Goal: Task Accomplishment & Management: Complete application form

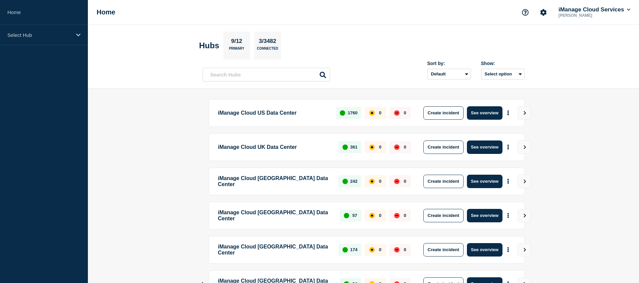
scroll to position [151, 0]
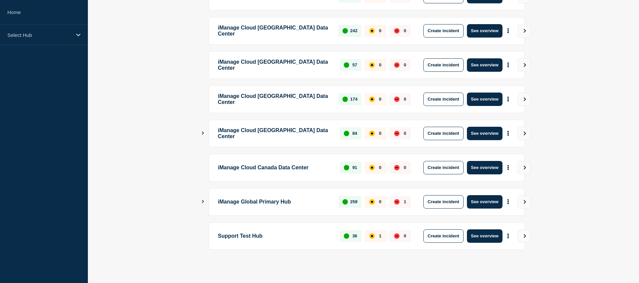
click at [201, 200] on icon "Show Connected Hubs" at bounding box center [203, 201] width 4 height 3
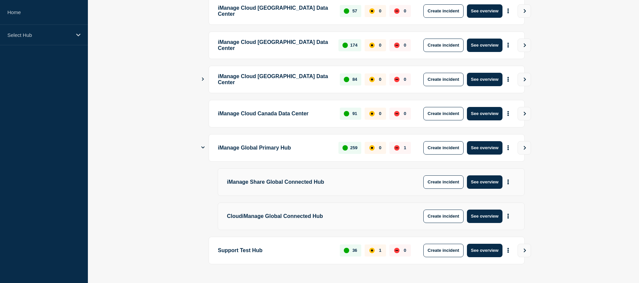
scroll to position [219, 0]
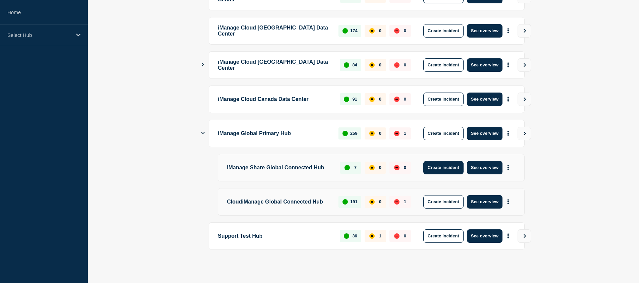
click at [452, 168] on button "Create incident" at bounding box center [444, 167] width 40 height 13
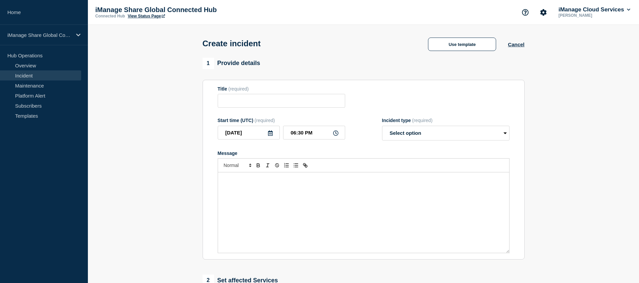
click at [467, 37] on div "Use template Cancel" at bounding box center [471, 43] width 108 height 15
click at [469, 45] on button "Use template" at bounding box center [462, 44] width 68 height 13
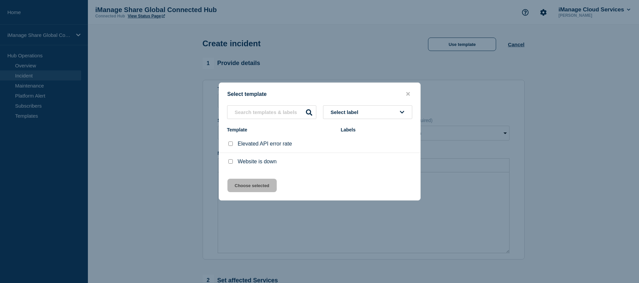
click at [386, 112] on button "Select label" at bounding box center [367, 112] width 89 height 14
click at [534, 64] on div at bounding box center [319, 141] width 639 height 283
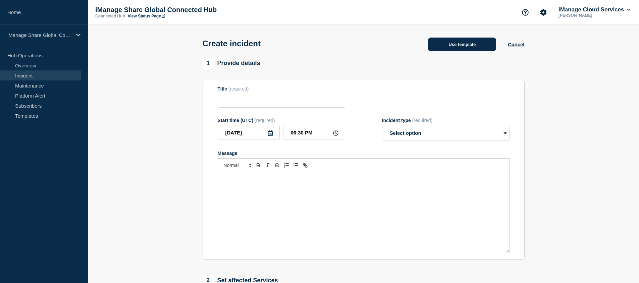
click at [476, 47] on button "Use template" at bounding box center [462, 44] width 68 height 13
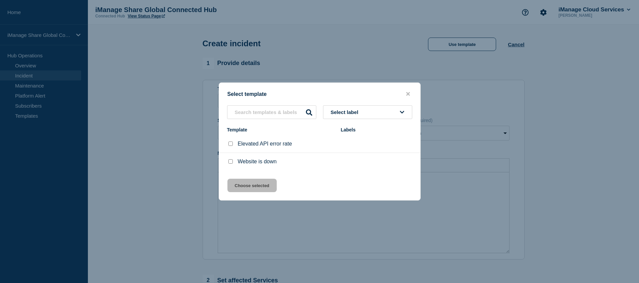
click at [516, 47] on div at bounding box center [319, 141] width 639 height 283
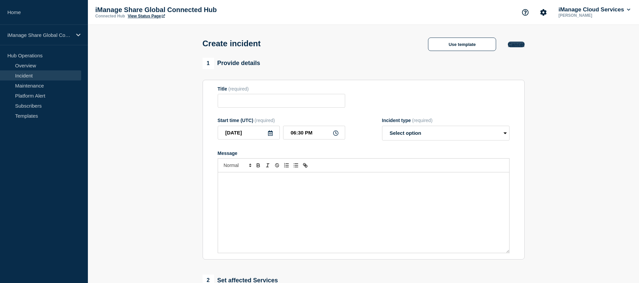
click at [518, 46] on button "Cancel" at bounding box center [516, 45] width 16 height 6
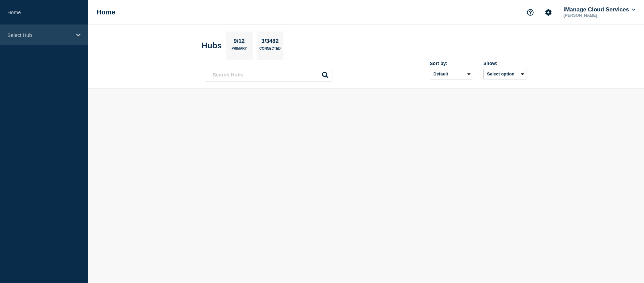
click at [36, 35] on p "Select Hub" at bounding box center [39, 35] width 64 height 6
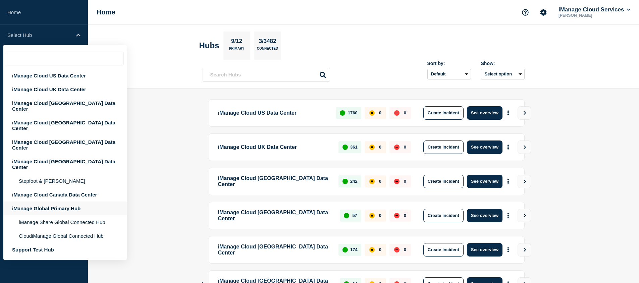
click at [49, 202] on div "iManage Global Primary Hub" at bounding box center [65, 209] width 124 height 14
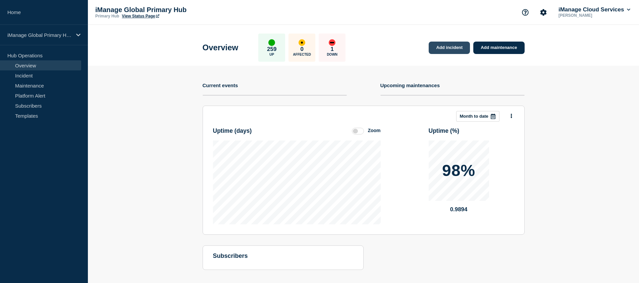
click at [459, 46] on link "Add incident" at bounding box center [449, 48] width 41 height 12
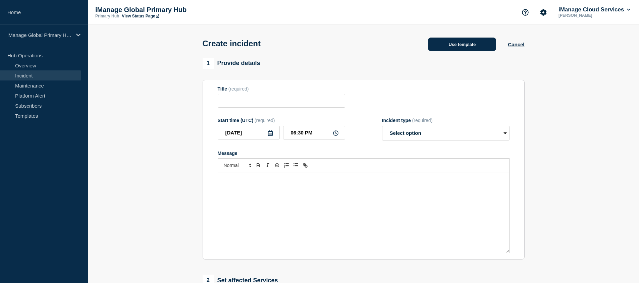
click at [474, 50] on button "Use template" at bounding box center [462, 44] width 68 height 13
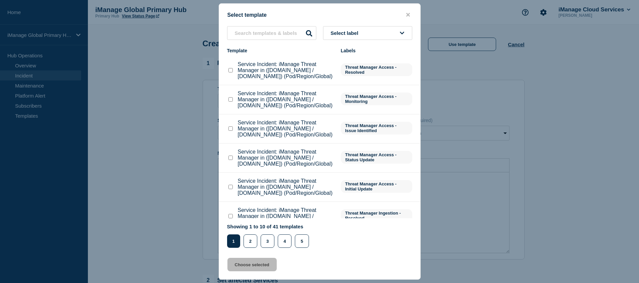
click at [372, 32] on button "Select label" at bounding box center [367, 33] width 89 height 14
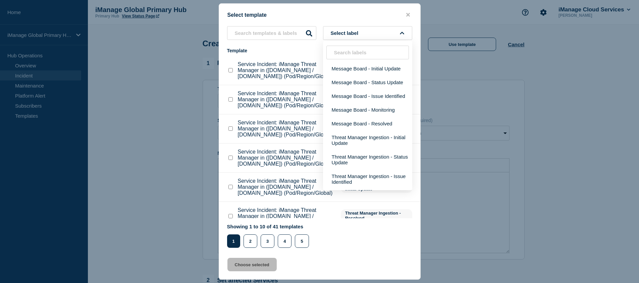
scroll to position [71, 0]
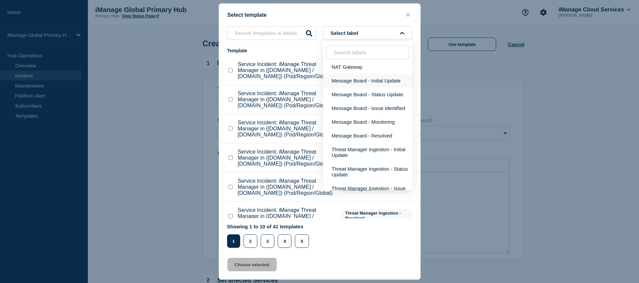
click at [364, 81] on button "Message Board - Initial Update" at bounding box center [367, 81] width 89 height 14
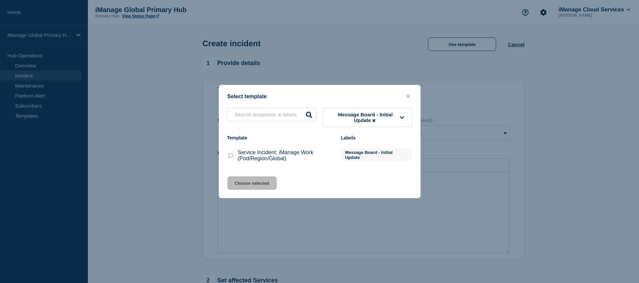
click at [267, 156] on p "Service Incident: iManage Work (Pod/Region/Global)" at bounding box center [286, 156] width 96 height 12
click at [232, 156] on input "Service Incident: iManage Work (Pod/Region/Global) checkbox" at bounding box center [231, 155] width 4 height 4
checkbox input "true"
click at [248, 184] on button "Choose selected" at bounding box center [252, 183] width 49 height 13
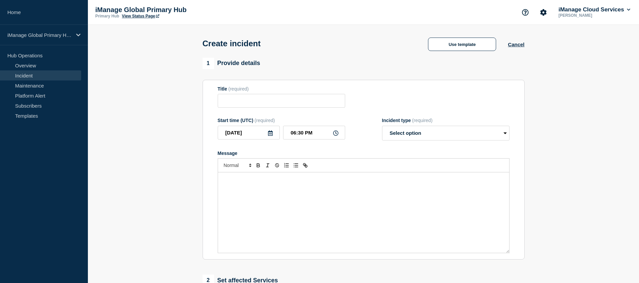
type input "Service Incident: iManage Work (Pod/Region/Global)"
select select "investigating"
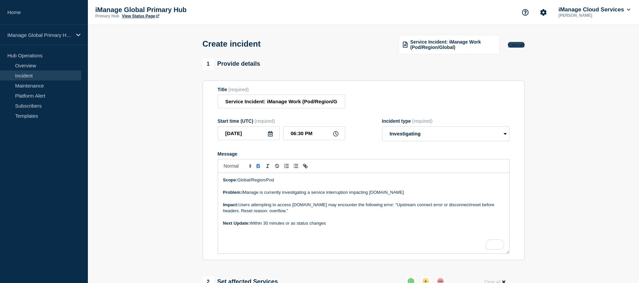
click at [519, 46] on button "Cancel" at bounding box center [516, 45] width 16 height 6
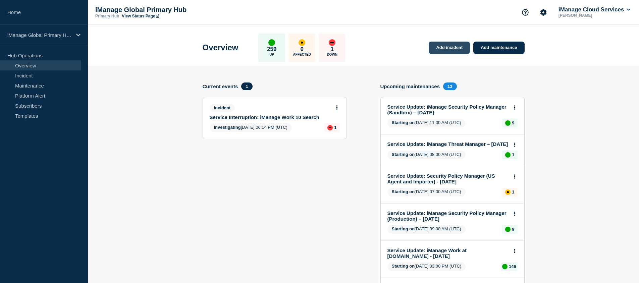
click at [455, 47] on link "Add incident" at bounding box center [449, 48] width 41 height 12
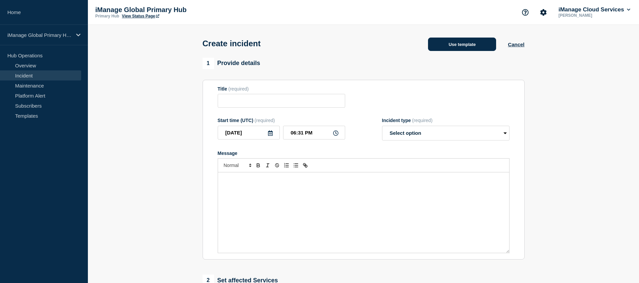
click at [461, 43] on button "Use template" at bounding box center [462, 44] width 68 height 13
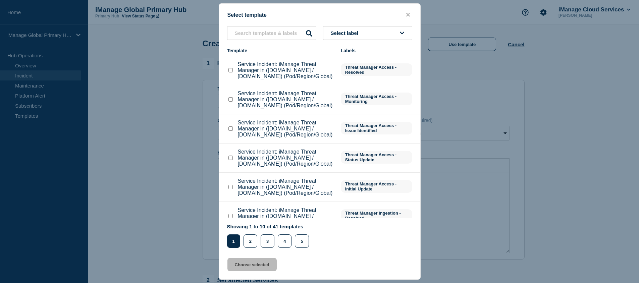
click at [370, 32] on button "Select label" at bounding box center [367, 33] width 89 height 14
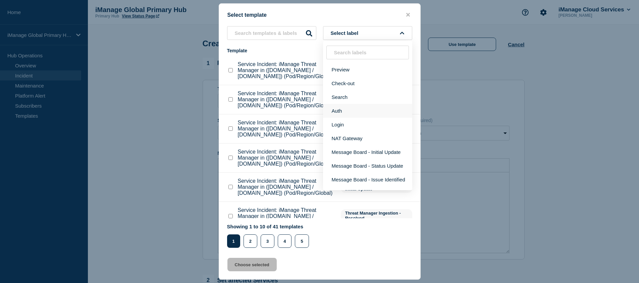
scroll to position [8, 0]
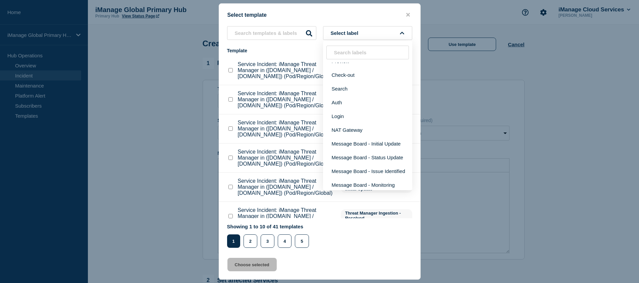
click at [546, 107] on div at bounding box center [319, 141] width 639 height 283
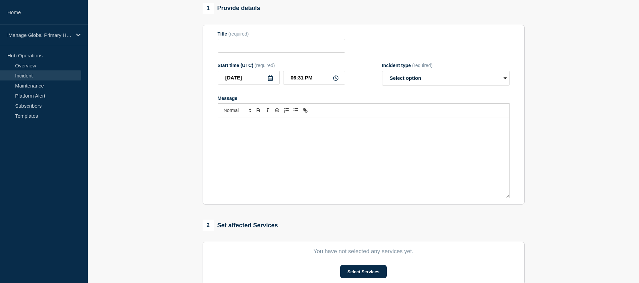
scroll to position [0, 0]
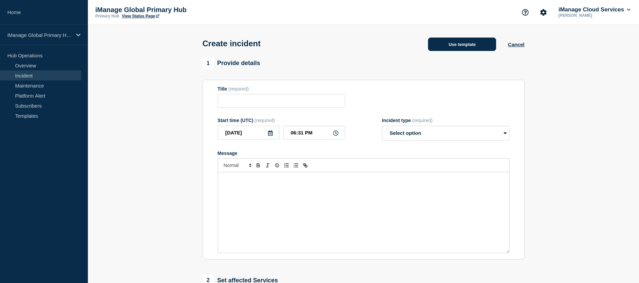
click at [474, 46] on button "Use template" at bounding box center [462, 44] width 68 height 13
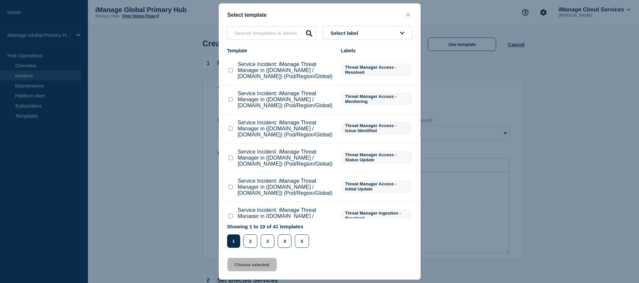
click at [379, 29] on button "Select label" at bounding box center [367, 33] width 89 height 14
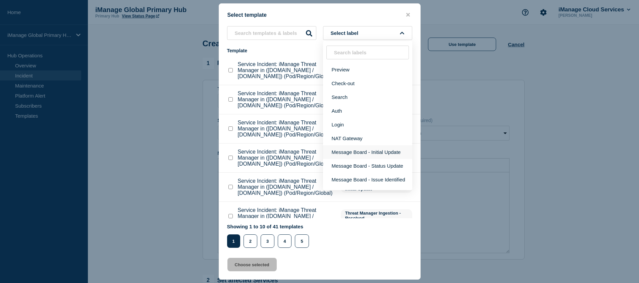
click at [372, 157] on button "Message Board - Initial Update" at bounding box center [367, 152] width 89 height 14
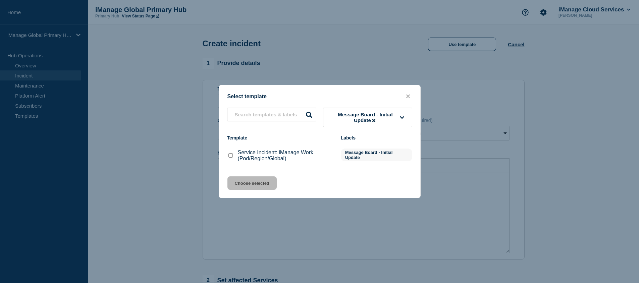
click at [279, 155] on p "Service Incident: iManage Work (Pod/Region/Global)" at bounding box center [286, 156] width 96 height 12
click at [232, 157] on input "Service Incident: iManage Work (Pod/Region/Global) checkbox" at bounding box center [231, 155] width 4 height 4
checkbox input "true"
click at [257, 190] on button "Choose selected" at bounding box center [252, 183] width 49 height 13
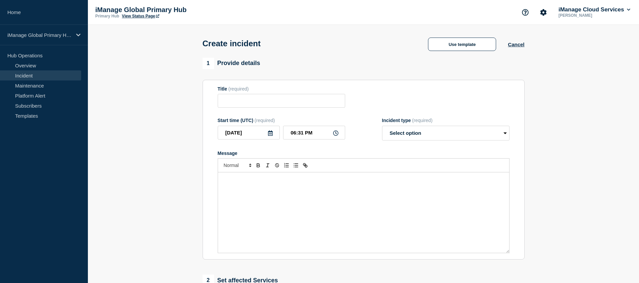
type input "Service Incident: iManage Work (Pod/Region/Global)"
select select "investigating"
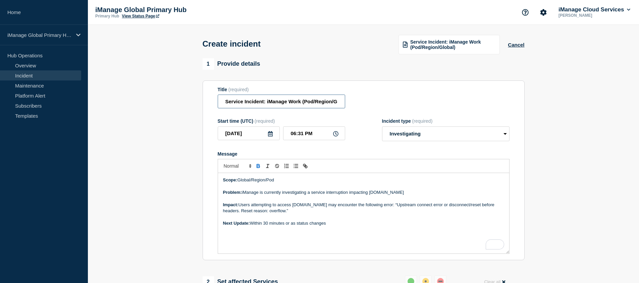
scroll to position [0, 12]
drag, startPoint x: 302, startPoint y: 106, endPoint x: 371, endPoint y: 106, distance: 68.1
click at [371, 106] on div "Title (required) Service Incident: iManage Work (Pod/Region/Global)" at bounding box center [364, 98] width 292 height 22
type input "Service Incident: iManage Work Search Pod N14"
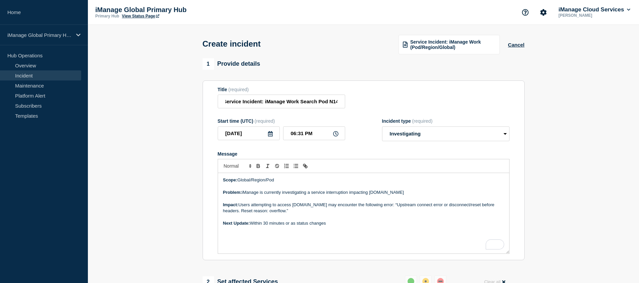
scroll to position [0, 0]
click at [302, 103] on input "Service Incident: iManage Work Search Pod N14" at bounding box center [282, 102] width 128 height 14
click at [312, 196] on p "Problem: iManage is currently investigating a service interruption impacting [D…" at bounding box center [363, 193] width 281 height 6
click at [298, 211] on p "Impact: Users attempting to access [DOMAIN_NAME] may encounter the following er…" at bounding box center [363, 208] width 281 height 12
drag, startPoint x: 239, startPoint y: 186, endPoint x: 295, endPoint y: 185, distance: 56.7
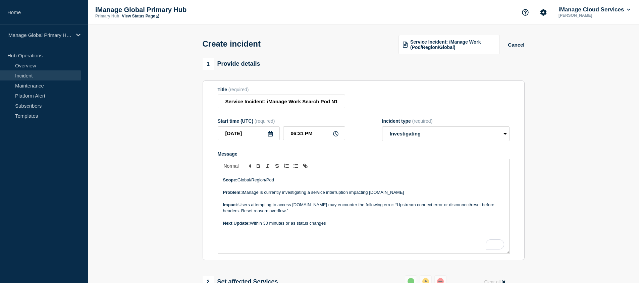
click at [295, 183] on p "Scope: Global/Region/Pod" at bounding box center [363, 180] width 281 height 6
click at [344, 202] on p "To enrich screen reader interactions, please activate Accessibility in Grammarl…" at bounding box center [363, 199] width 281 height 6
drag, startPoint x: 372, startPoint y: 198, endPoint x: 423, endPoint y: 198, distance: 51.7
click at [423, 196] on p "Problem: iManage is currently investigating a service interruption impacting [D…" at bounding box center [363, 193] width 281 height 6
drag, startPoint x: 414, startPoint y: 199, endPoint x: 371, endPoint y: 199, distance: 43.6
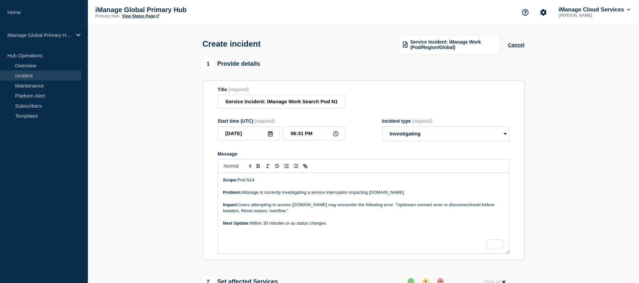
click at [371, 196] on p "Problem: iManage is currently investigating a service interruption impacting [D…" at bounding box center [363, 193] width 281 height 6
click at [314, 214] on p "Impact: Users attempting to access [DOMAIN_NAME] may encounter the following er…" at bounding box center [363, 208] width 281 height 12
drag, startPoint x: 303, startPoint y: 216, endPoint x: 278, endPoint y: 211, distance: 24.9
click at [278, 211] on p "Impact: Users attempting to access [DOMAIN_NAME] may encounter the following er…" at bounding box center [363, 208] width 281 height 12
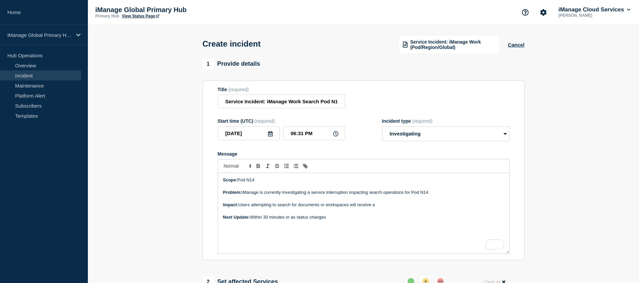
click at [434, 208] on p "Impact: Users attempting to search for documents or workspaces will receive a" at bounding box center [363, 205] width 281 height 6
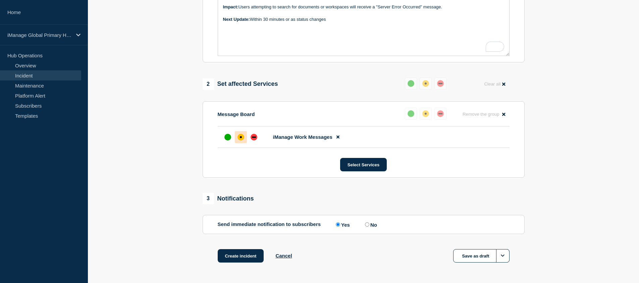
scroll to position [209, 0]
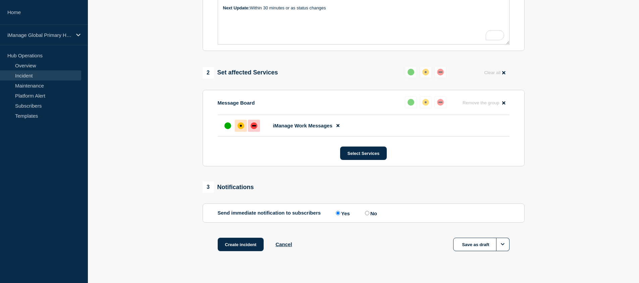
click at [254, 127] on div "down" at bounding box center [254, 125] width 4 height 1
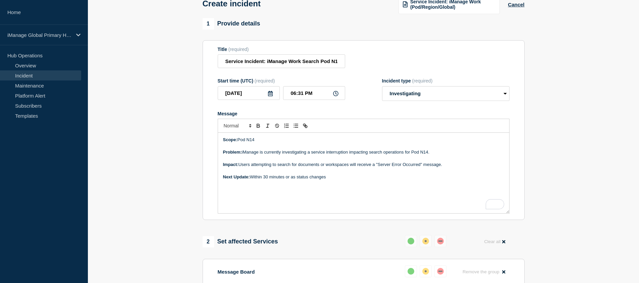
scroll to position [32, 0]
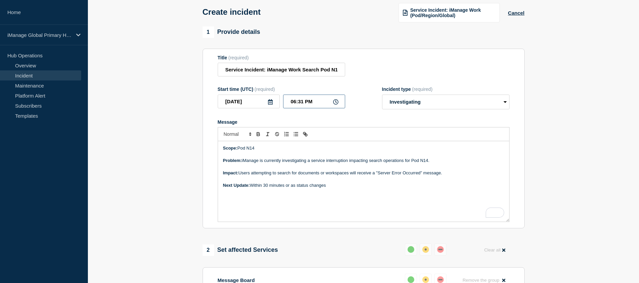
drag, startPoint x: 301, startPoint y: 106, endPoint x: 322, endPoint y: 109, distance: 20.3
click at [301, 106] on input "06:31 PM" at bounding box center [314, 102] width 62 height 14
type input "06:41 PM"
click at [393, 189] on p "Next Update: Within 30 minutes or as status changes" at bounding box center [363, 186] width 281 height 6
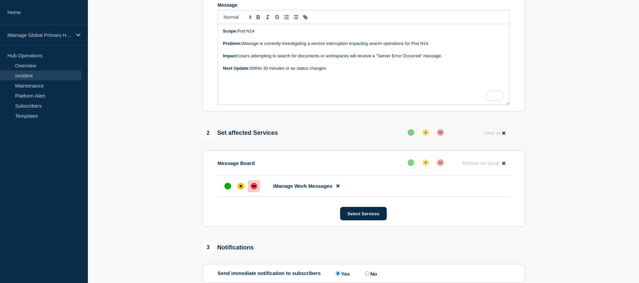
scroll to position [231, 0]
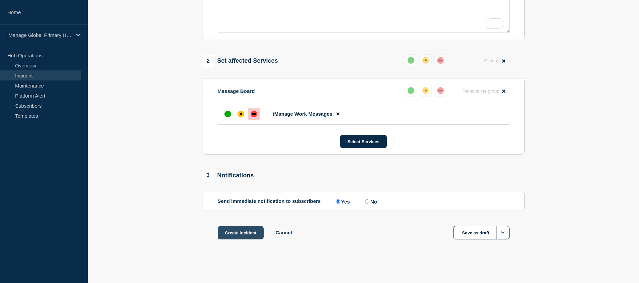
click at [235, 234] on button "Create incident" at bounding box center [241, 232] width 46 height 13
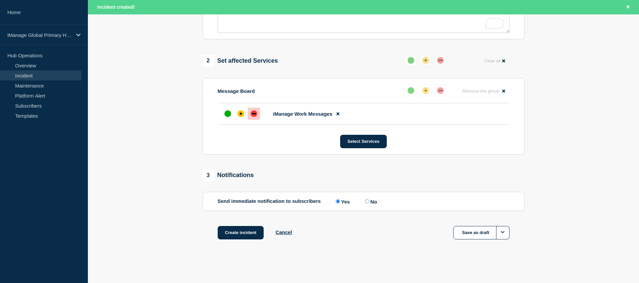
scroll to position [49, 0]
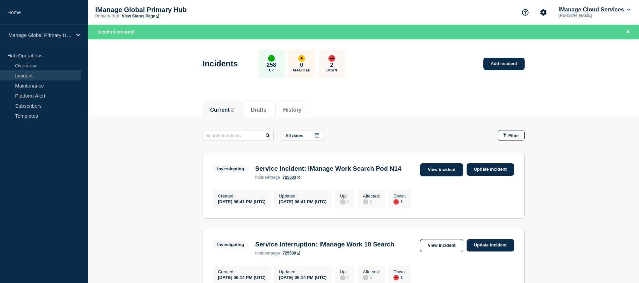
click at [434, 167] on link "View incident" at bounding box center [441, 169] width 43 height 13
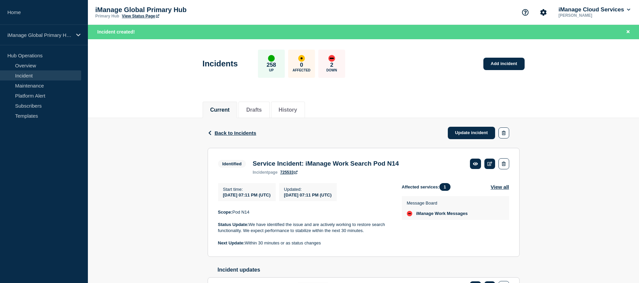
scroll to position [51, 0]
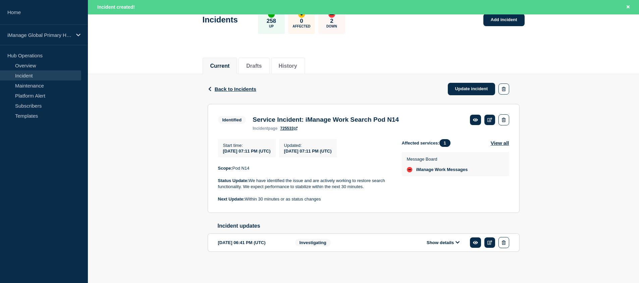
click at [444, 242] on button "Show details" at bounding box center [443, 243] width 37 height 6
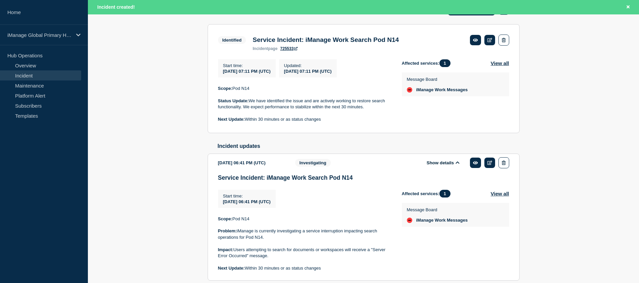
scroll to position [128, 0]
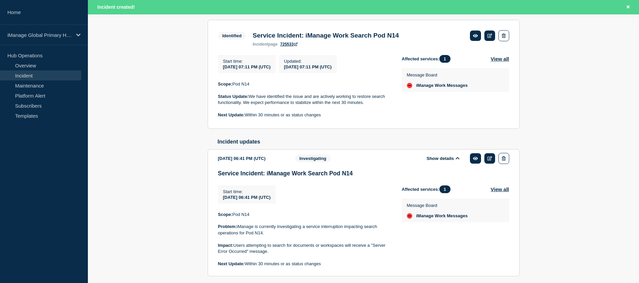
drag, startPoint x: 283, startPoint y: 259, endPoint x: 221, endPoint y: 255, distance: 61.6
click at [221, 255] on p "Impact: Users attempting to search for documents or workspaces will receive a "…" at bounding box center [304, 249] width 173 height 12
drag, startPoint x: 214, startPoint y: 255, endPoint x: 270, endPoint y: 262, distance: 56.2
click at [270, 262] on section "[DATE] 06:41 PM (UTC) Show details Investigating Service Incident: iManage Work…" at bounding box center [364, 212] width 312 height 127
copy p "Impact: Users attempting to search for documents or workspaces will receive a "…"
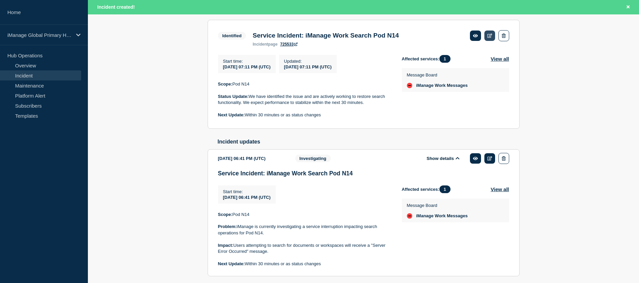
click at [492, 38] on icon at bounding box center [490, 36] width 5 height 4
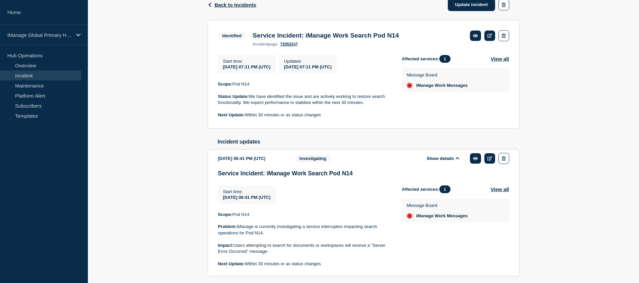
scroll to position [114, 0]
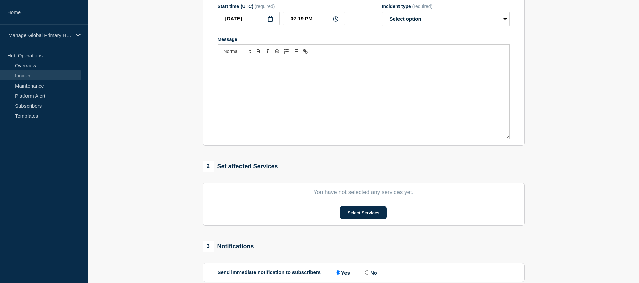
type input "Service Incident: iManage Work Search Pod N14"
type input "07:11 PM"
select select "identified"
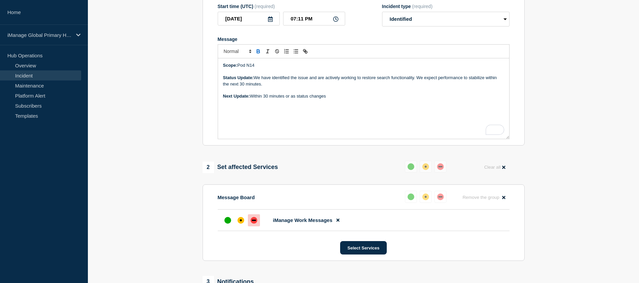
click at [295, 68] on p "Scope: Pod N14" at bounding box center [363, 65] width 281 height 6
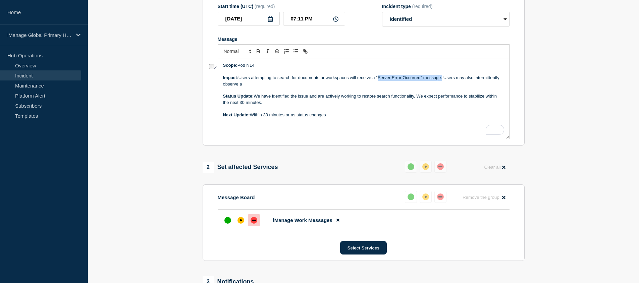
drag, startPoint x: 378, startPoint y: 83, endPoint x: 440, endPoint y: 82, distance: 62.4
click at [443, 82] on p "Impact: Users attempting to search for documents or workspaces will receive a "…" at bounding box center [363, 81] width 281 height 12
copy p ""Server Error Occurred" message"
click at [311, 87] on p "Impact: Users attempting to search for documents or workspaces will receive a "…" at bounding box center [363, 81] width 281 height 12
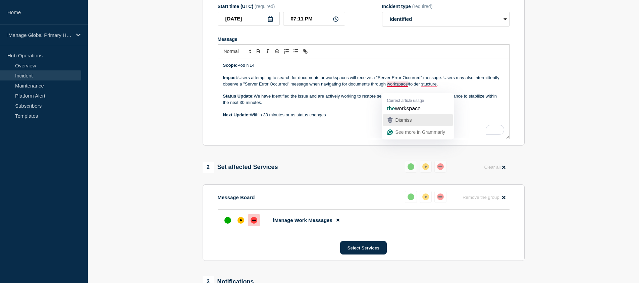
click at [413, 116] on div "Dismiss" at bounding box center [418, 120] width 64 height 10
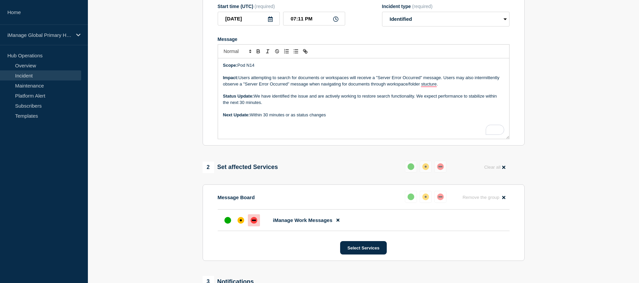
click at [360, 112] on p "To enrich screen reader interactions, please activate Accessibility in Grammarl…" at bounding box center [363, 109] width 281 height 6
click at [454, 87] on p "Impact: Users attempting to search for documents or workspaces will receive a "…" at bounding box center [363, 81] width 281 height 12
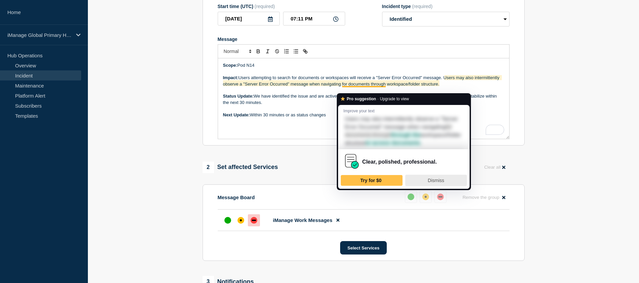
click at [434, 184] on div "Dismiss" at bounding box center [436, 180] width 56 height 11
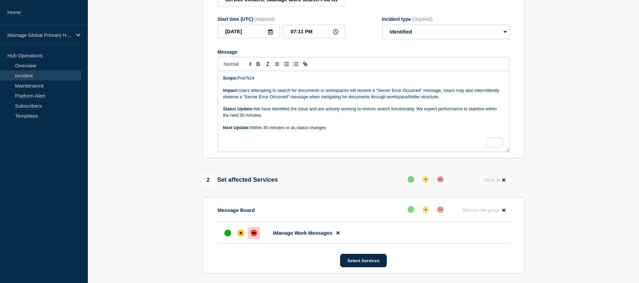
scroll to position [213, 0]
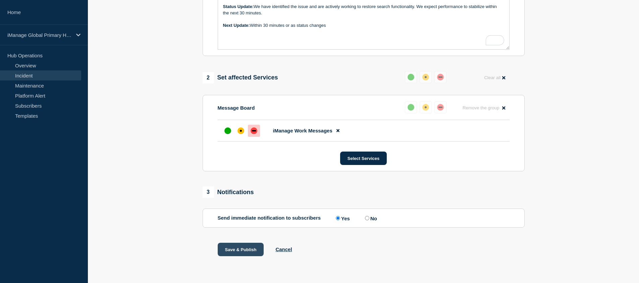
click at [246, 249] on button "Save & Publish" at bounding box center [241, 249] width 46 height 13
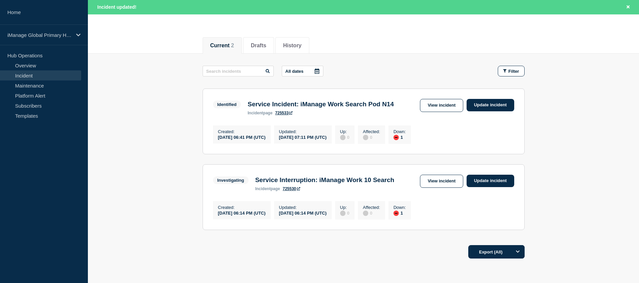
scroll to position [99, 0]
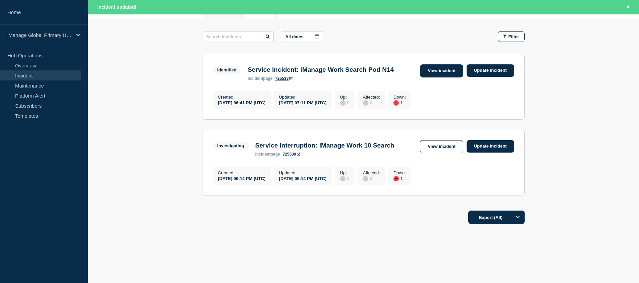
click at [447, 72] on link "View incident" at bounding box center [441, 70] width 43 height 13
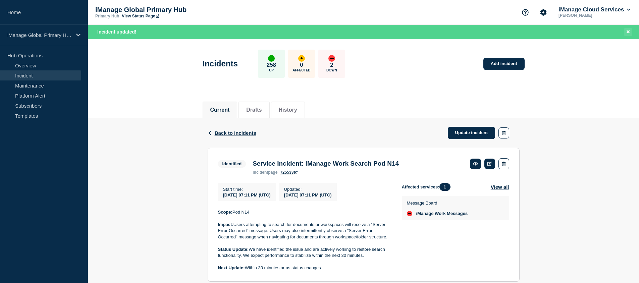
click at [629, 30] on icon "Close banner" at bounding box center [628, 31] width 3 height 3
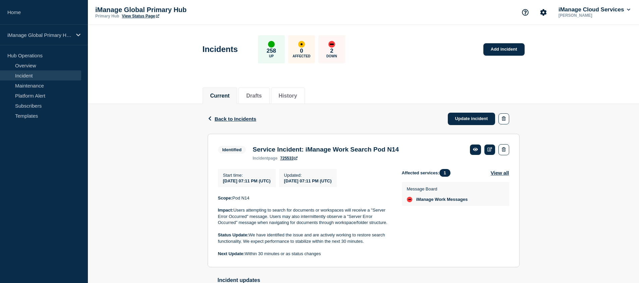
scroll to position [62, 0]
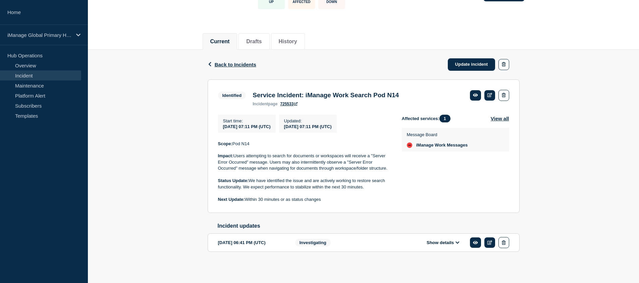
click at [334, 200] on section "Identified Service Incident: iManage Work Search Pod N14 incident page 725533 S…" at bounding box center [364, 147] width 312 height 134
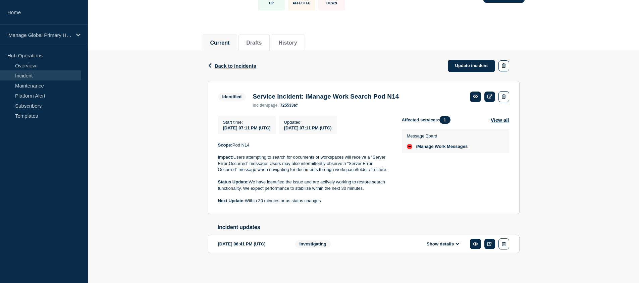
scroll to position [57, 0]
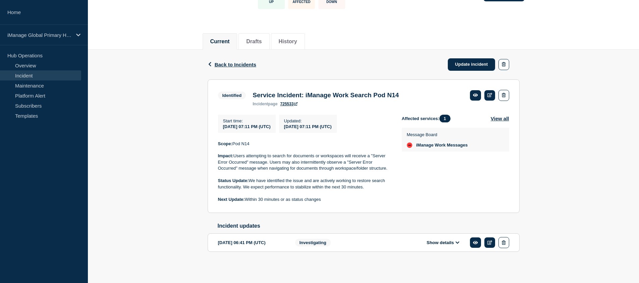
drag, startPoint x: 343, startPoint y: 204, endPoint x: 249, endPoint y: 202, distance: 93.3
click at [250, 202] on p "Next Update: Within 30 minutes or as status changes" at bounding box center [304, 200] width 173 height 6
click at [362, 196] on p at bounding box center [304, 193] width 173 height 6
